Goal: Information Seeking & Learning: Learn about a topic

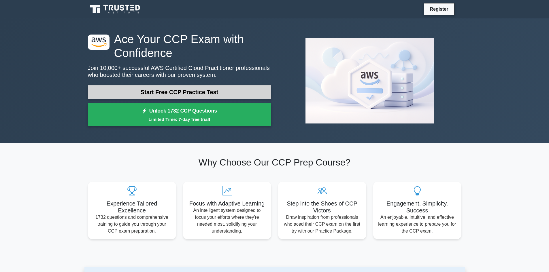
click at [206, 89] on link "Start Free CCP Practice Test" at bounding box center [179, 92] width 183 height 14
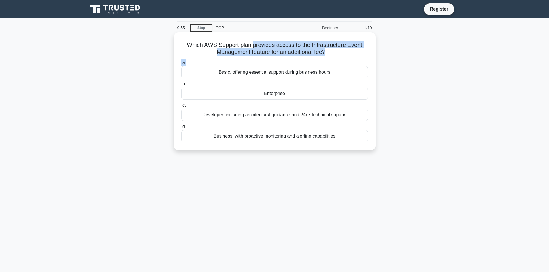
drag, startPoint x: 254, startPoint y: 44, endPoint x: 255, endPoint y: 76, distance: 32.6
click at [260, 72] on div "Which AWS Support plan provides access to the Infrastructure Event Management f…" at bounding box center [274, 92] width 197 height 114
click at [226, 60] on label "a. Basic, offering essential support during business hours" at bounding box center [274, 68] width 187 height 19
click at [181, 61] on input "a. Basic, offering essential support during business hours" at bounding box center [181, 63] width 0 height 4
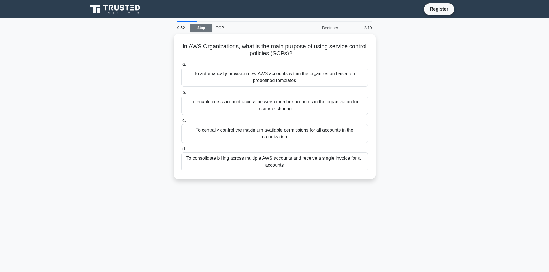
click at [202, 26] on link "Stop" at bounding box center [201, 27] width 22 height 7
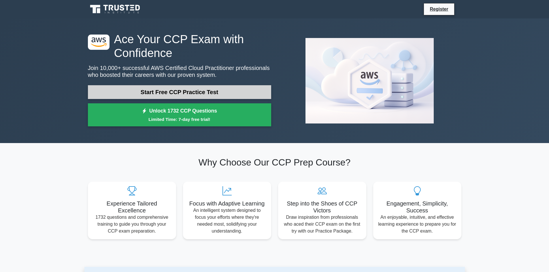
click at [199, 93] on link "Start Free CCP Practice Test" at bounding box center [179, 92] width 183 height 14
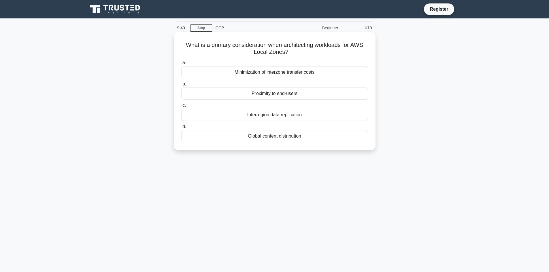
click at [280, 93] on div "Proximity to end-users" at bounding box center [274, 94] width 187 height 12
click at [281, 93] on div "Proximity to end-users" at bounding box center [274, 94] width 187 height 12
click at [181, 86] on input "b. Proximity to end-users" at bounding box center [181, 84] width 0 height 4
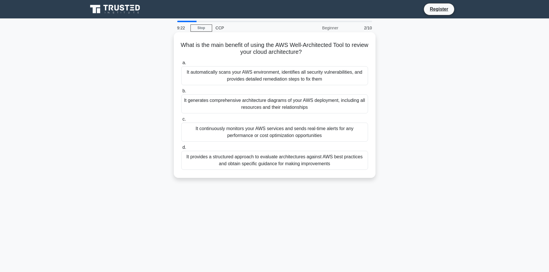
click at [242, 74] on div "It automatically scans your AWS environment, identifies all security vulnerabil…" at bounding box center [274, 75] width 187 height 19
click at [181, 65] on input "a. It automatically scans your AWS environment, identifies all security vulnera…" at bounding box center [181, 63] width 0 height 4
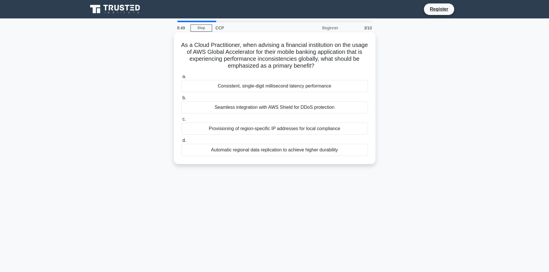
click at [247, 106] on div "Seamless integration with AWS Shield for DDoS protection" at bounding box center [274, 107] width 187 height 12
click at [181, 100] on input "b. Seamless integration with AWS Shield for DDoS protection" at bounding box center [181, 98] width 0 height 4
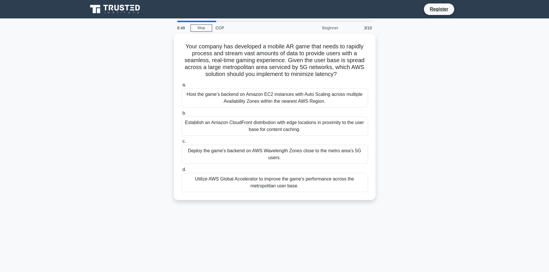
click at [247, 106] on div "Host the game’s backend on Amazon EC2 instances with Auto Scaling across multip…" at bounding box center [274, 97] width 187 height 19
click at [181, 87] on input "a. Host the game’s backend on Amazon EC2 instances with Auto Scaling across mul…" at bounding box center [181, 85] width 0 height 4
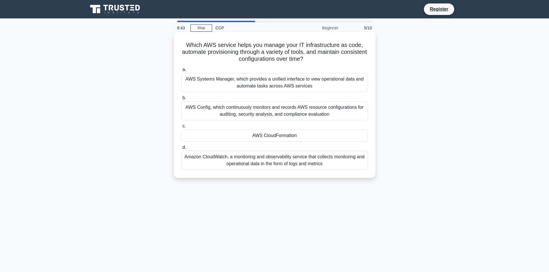
click at [280, 140] on div "AWS CloudFormation" at bounding box center [274, 136] width 187 height 12
click at [181, 128] on input "c. AWS CloudFormation" at bounding box center [181, 126] width 0 height 4
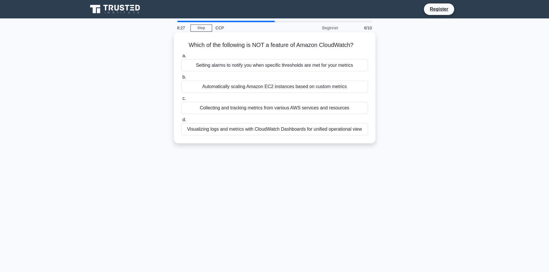
click at [271, 110] on div "Collecting and tracking metrics from various AWS services and resources" at bounding box center [274, 108] width 187 height 12
click at [181, 101] on input "c. Collecting and tracking metrics from various AWS services and resources" at bounding box center [181, 99] width 0 height 4
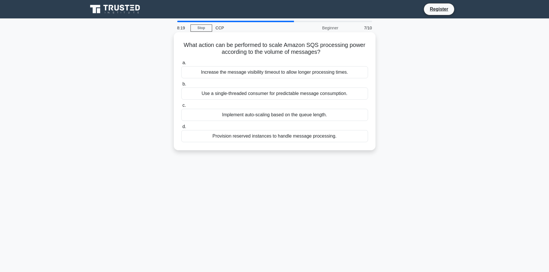
click at [262, 96] on div "Use a single-threaded consumer for predictable message consumption." at bounding box center [274, 94] width 187 height 12
click at [181, 86] on input "b. Use a single-threaded consumer for predictable message consumption." at bounding box center [181, 84] width 0 height 4
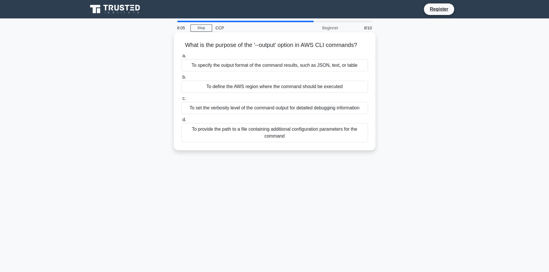
click at [318, 68] on div "To specify the output format of the command results, such as JSON, text, or tab…" at bounding box center [274, 65] width 187 height 12
click at [317, 71] on div "To specify the output format of the command results, such as JSON, text, or tab…" at bounding box center [274, 65] width 187 height 12
click at [181, 58] on input "a. To specify the output format of the command results, such as JSON, text, or …" at bounding box center [181, 56] width 0 height 4
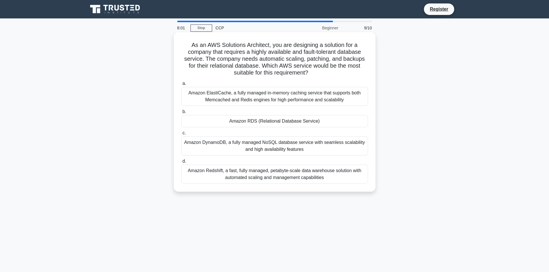
click at [315, 114] on label "b. Amazon RDS (Relational Database Service)" at bounding box center [274, 117] width 187 height 19
click at [181, 114] on input "b. Amazon RDS (Relational Database Service)" at bounding box center [181, 112] width 0 height 4
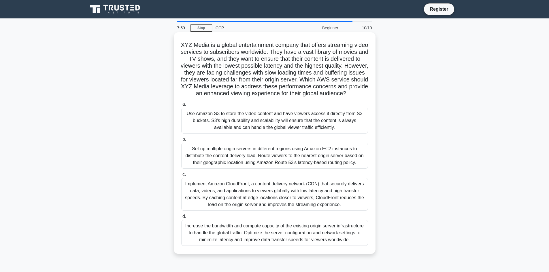
click at [299, 134] on div "Use Amazon S3 to store the video content and have viewers access it directly fr…" at bounding box center [274, 121] width 187 height 26
click at [181, 106] on input "a. Use Amazon S3 to store the video content and have viewers access it directly…" at bounding box center [181, 105] width 0 height 4
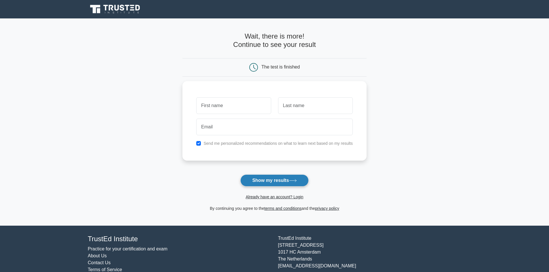
click at [285, 180] on button "Show my results" at bounding box center [274, 181] width 68 height 12
click at [285, 179] on button "Show my results" at bounding box center [274, 181] width 68 height 12
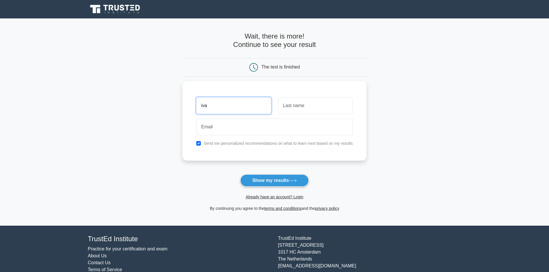
type input "ivas"
